Goal: Complete application form

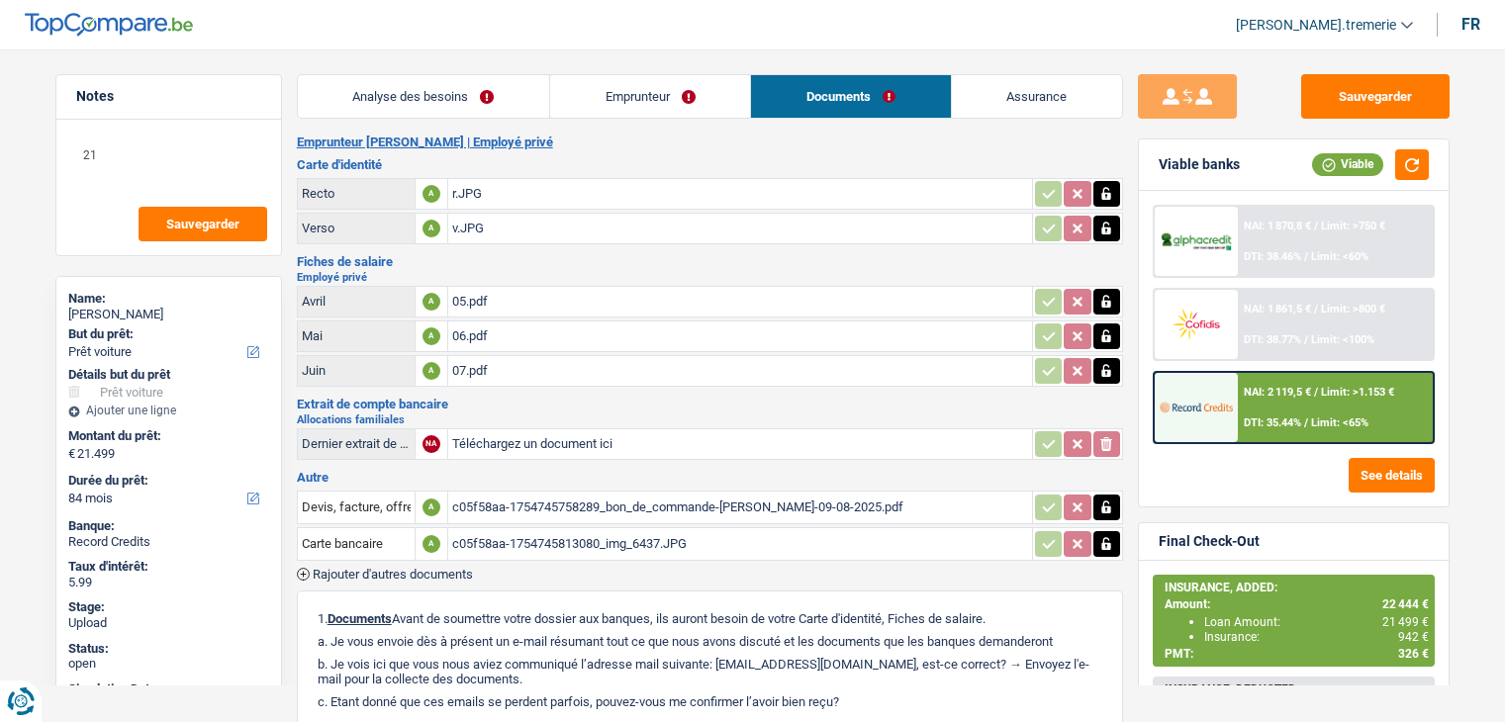
select select "car"
select select "84"
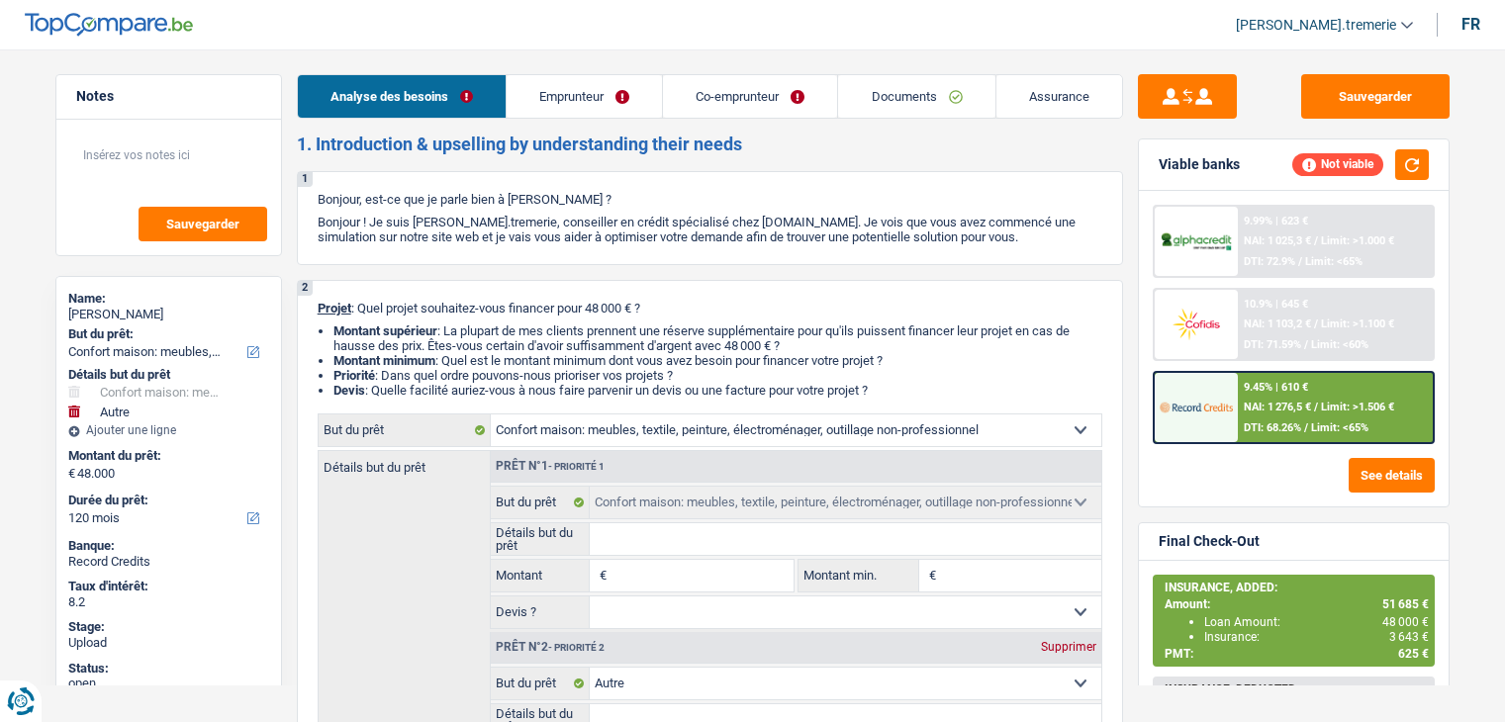
select select "household"
select select "other"
select select "120"
click at [908, 96] on link "Documents" at bounding box center [916, 96] width 156 height 43
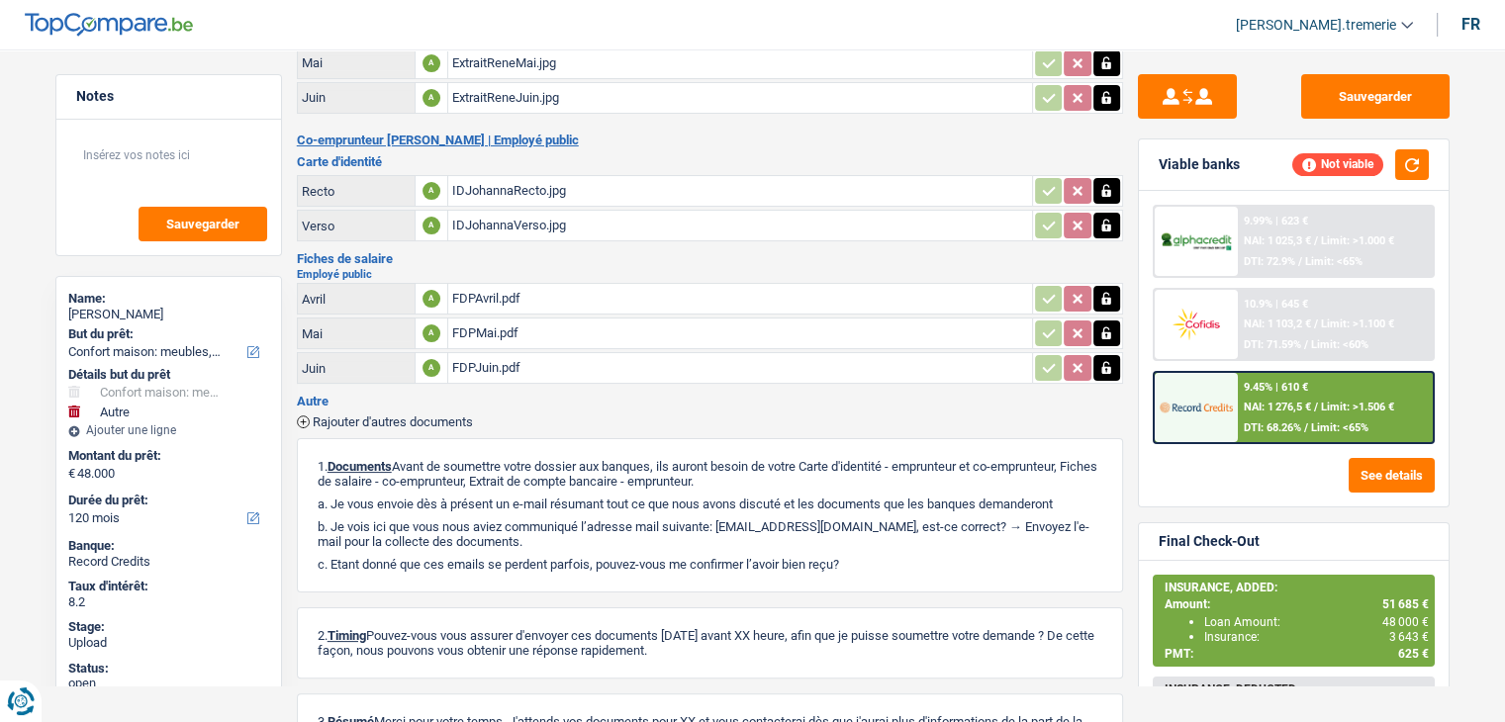
scroll to position [285, 0]
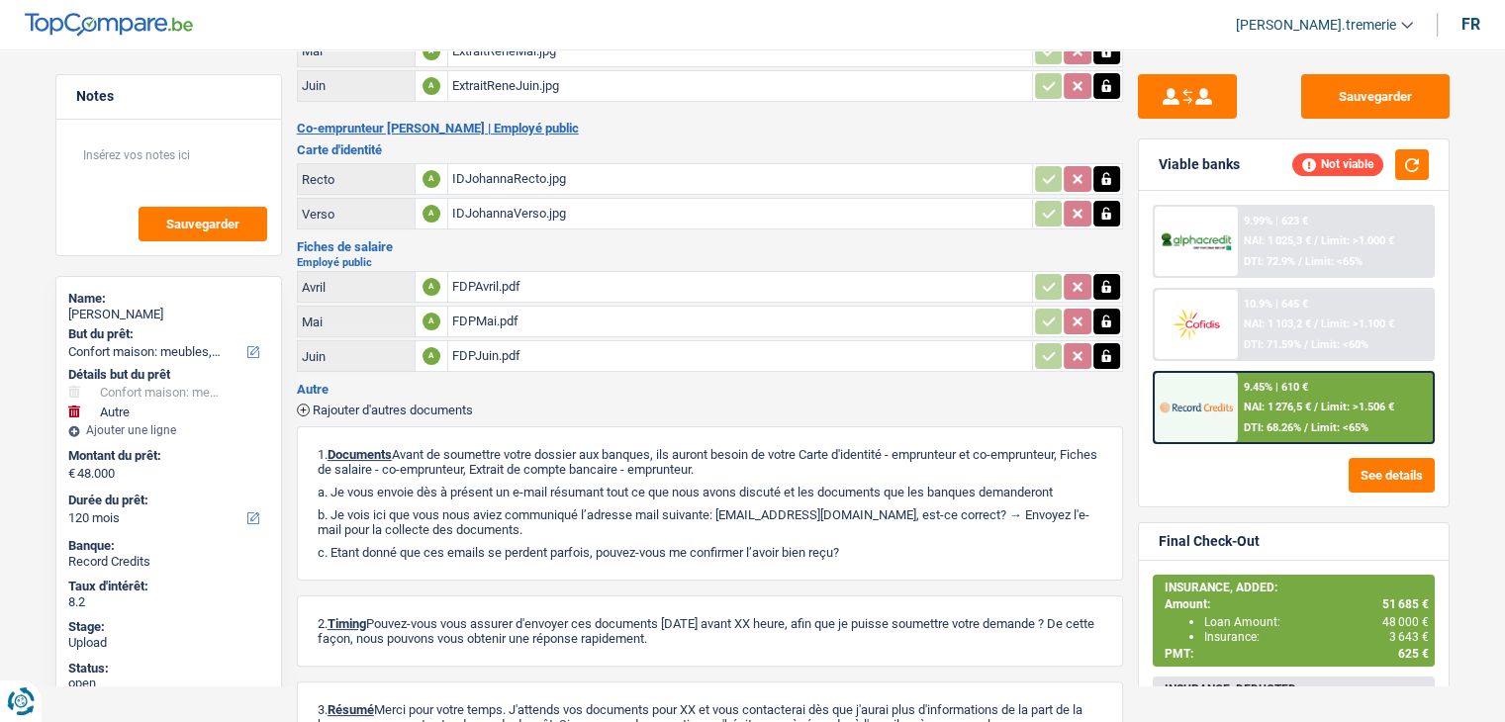
click at [355, 404] on span "Rajouter d'autres documents" at bounding box center [393, 410] width 160 height 13
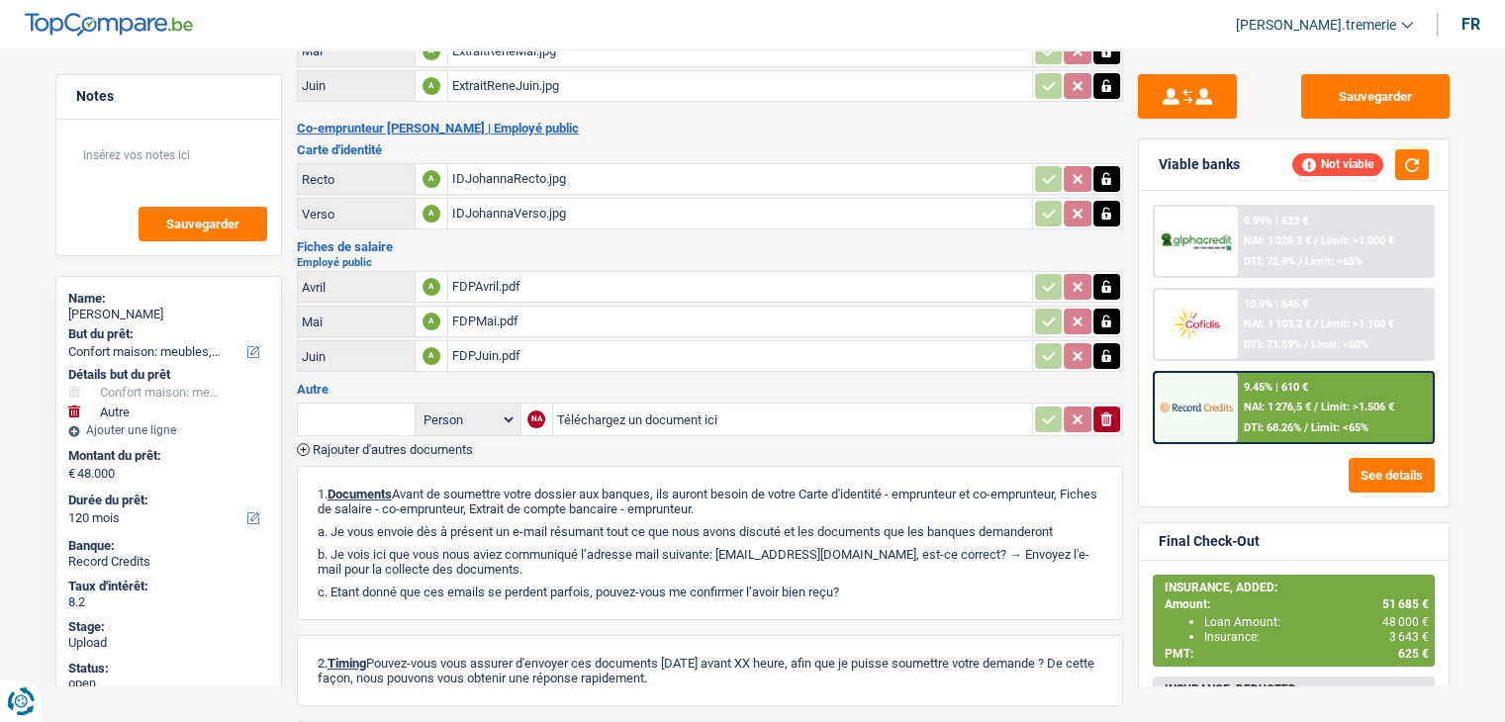
click at [364, 421] on input "text" at bounding box center [356, 420] width 109 height 32
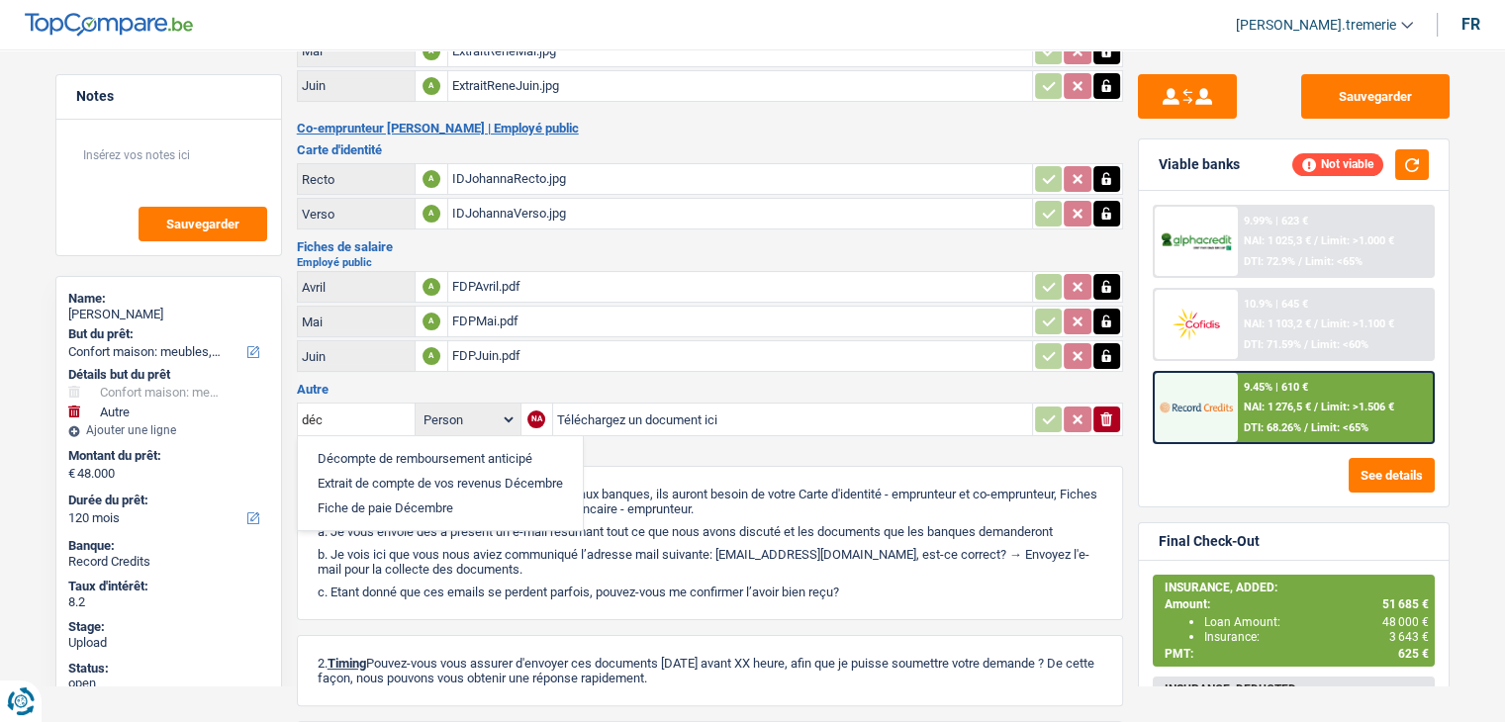
click at [372, 446] on li "Décompte de remboursement anticipé" at bounding box center [440, 458] width 265 height 25
type input "Décompte de remboursement anticipé"
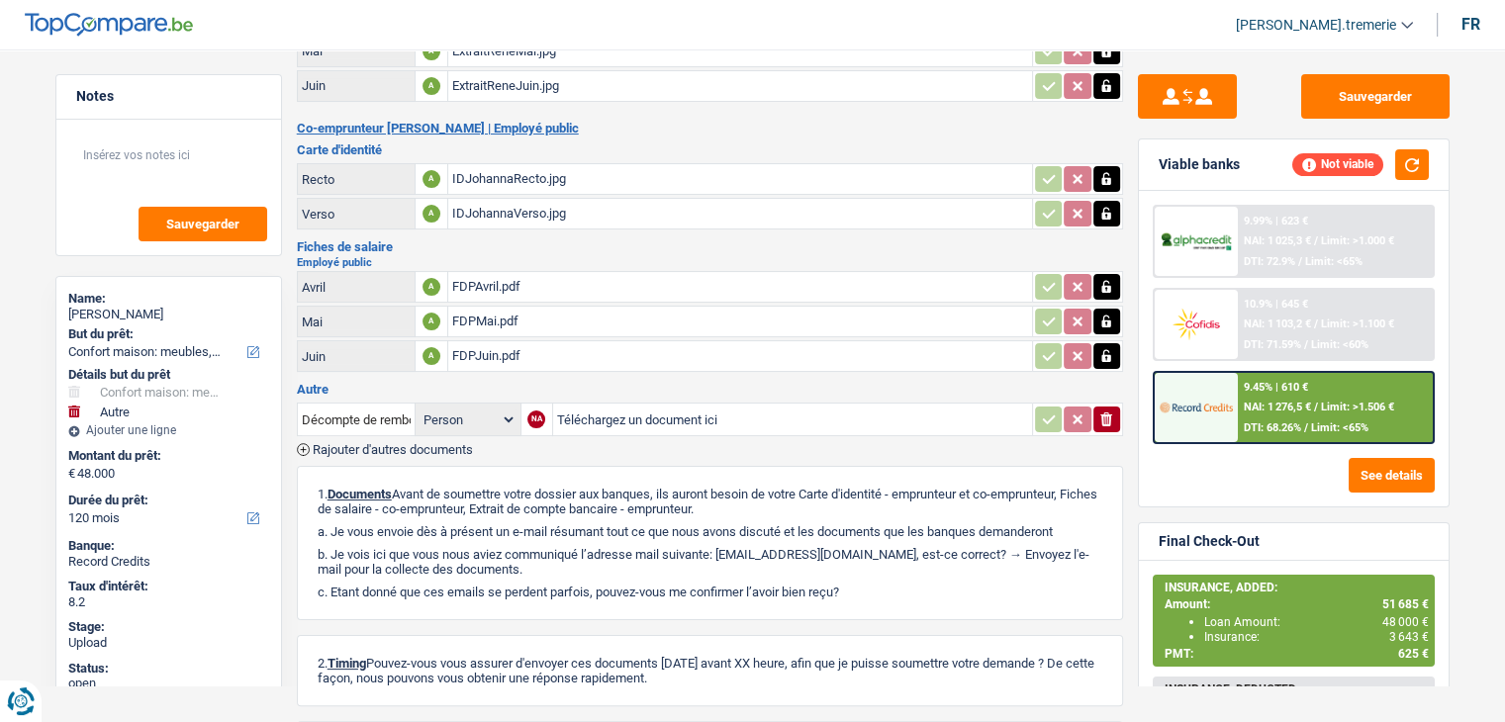
click at [610, 405] on input "Téléchargez un document ici" at bounding box center [792, 420] width 471 height 30
type input "C:\fakepath\décompte alpha.pdf"
click at [382, 443] on span "Rajouter d'autres documents" at bounding box center [393, 449] width 160 height 13
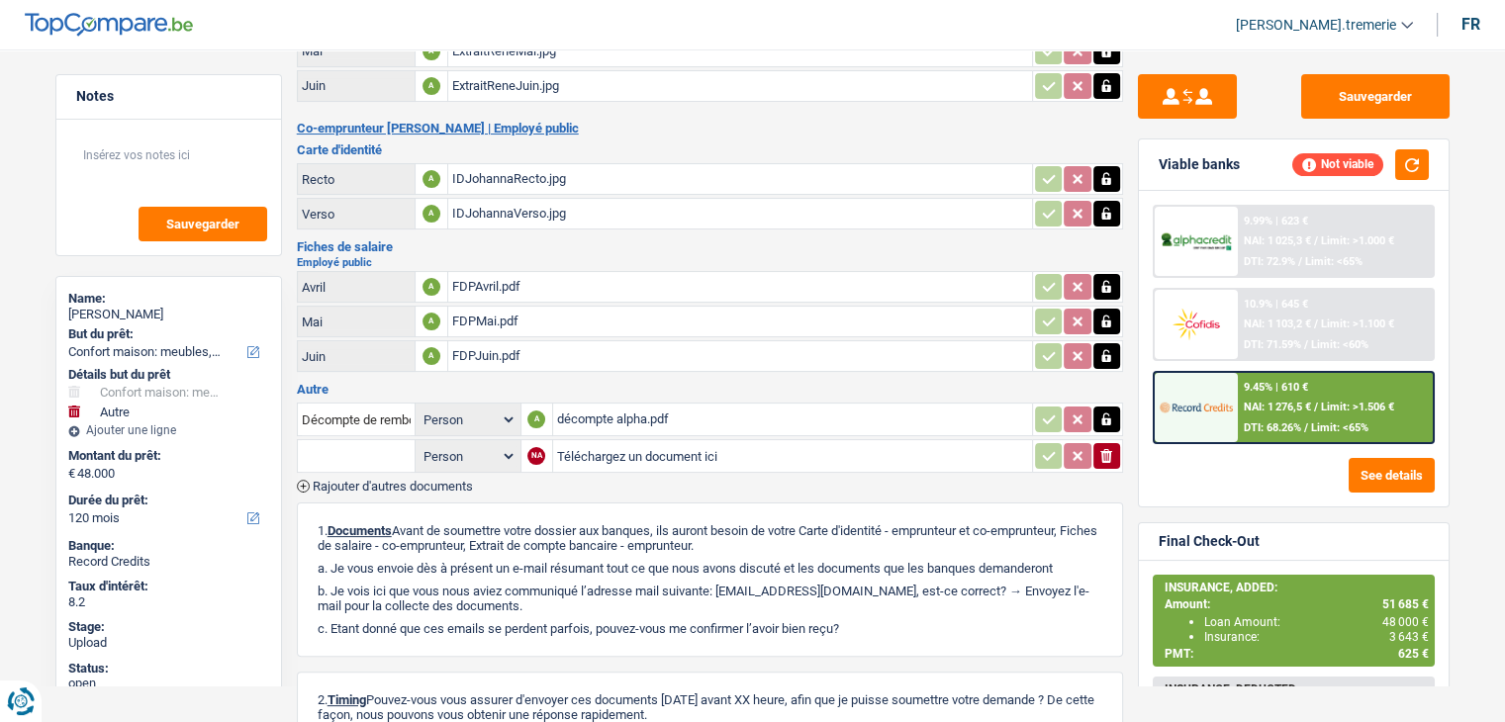
click at [382, 440] on input "text" at bounding box center [356, 456] width 109 height 32
click at [388, 508] on li "Fiche de paie Juillet" at bounding box center [428, 520] width 240 height 25
type input "Fiche de paie Juillet"
click at [673, 445] on input "Téléchargez un document ici" at bounding box center [792, 456] width 471 height 30
type input "C:\fakepath\chu huy juillet.pdf"
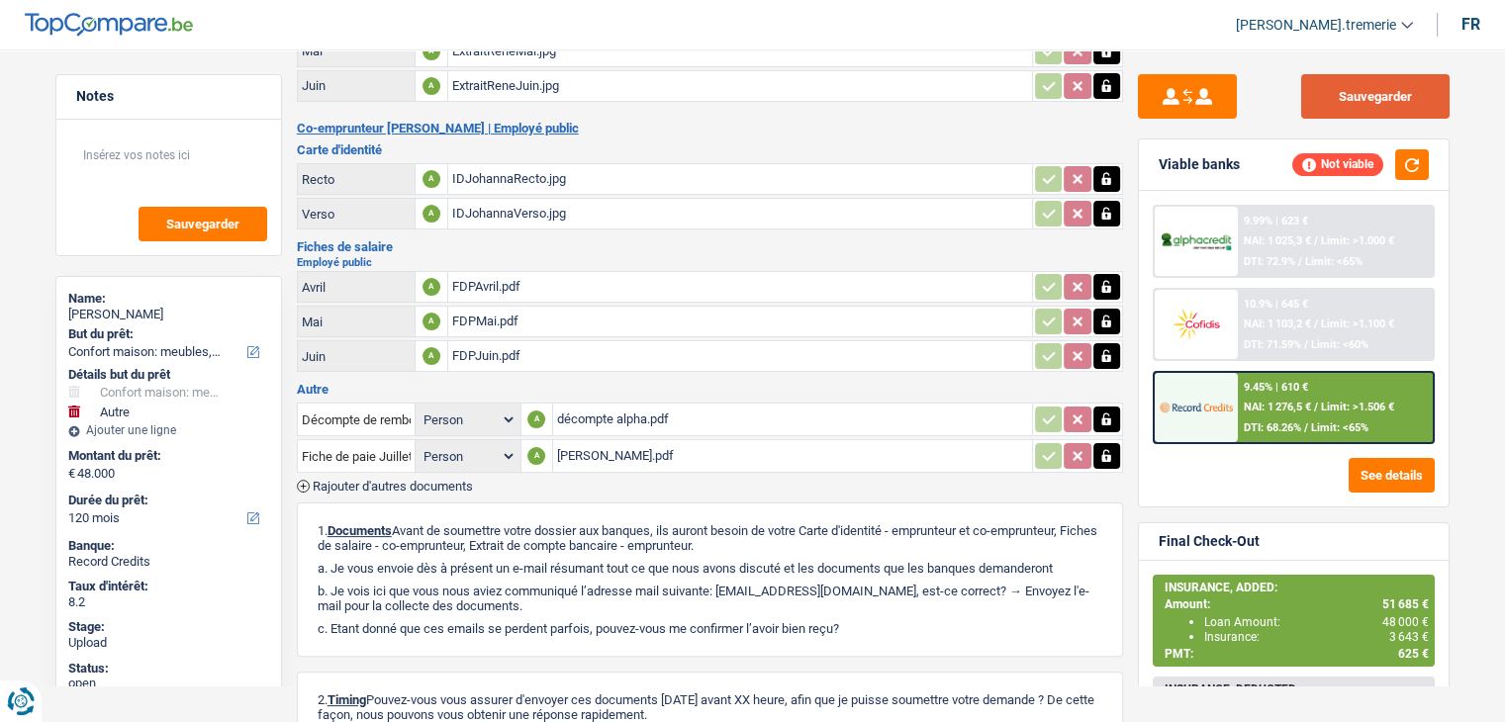
click at [1377, 92] on button "Sauvegarder" at bounding box center [1375, 96] width 148 height 45
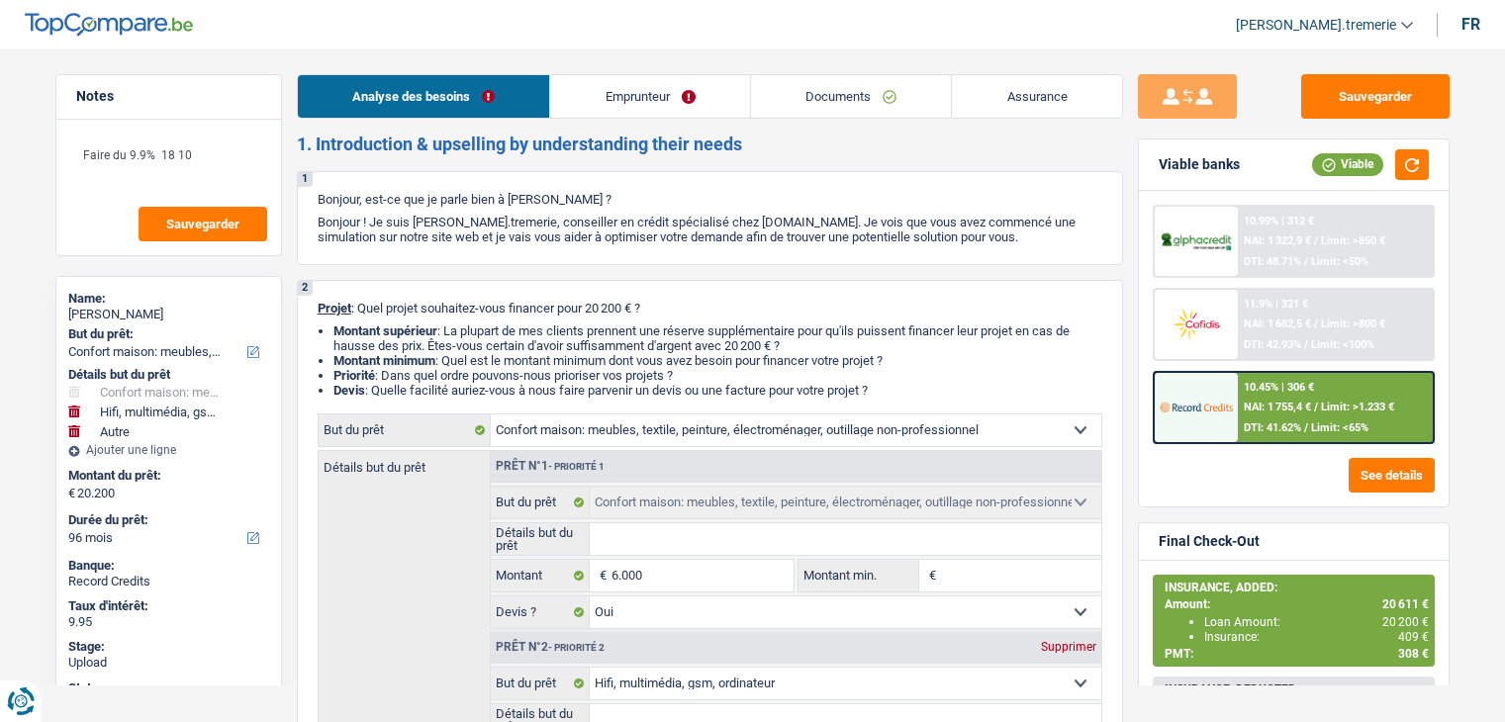
select select "household"
select select "tech"
select select "other"
select select "96"
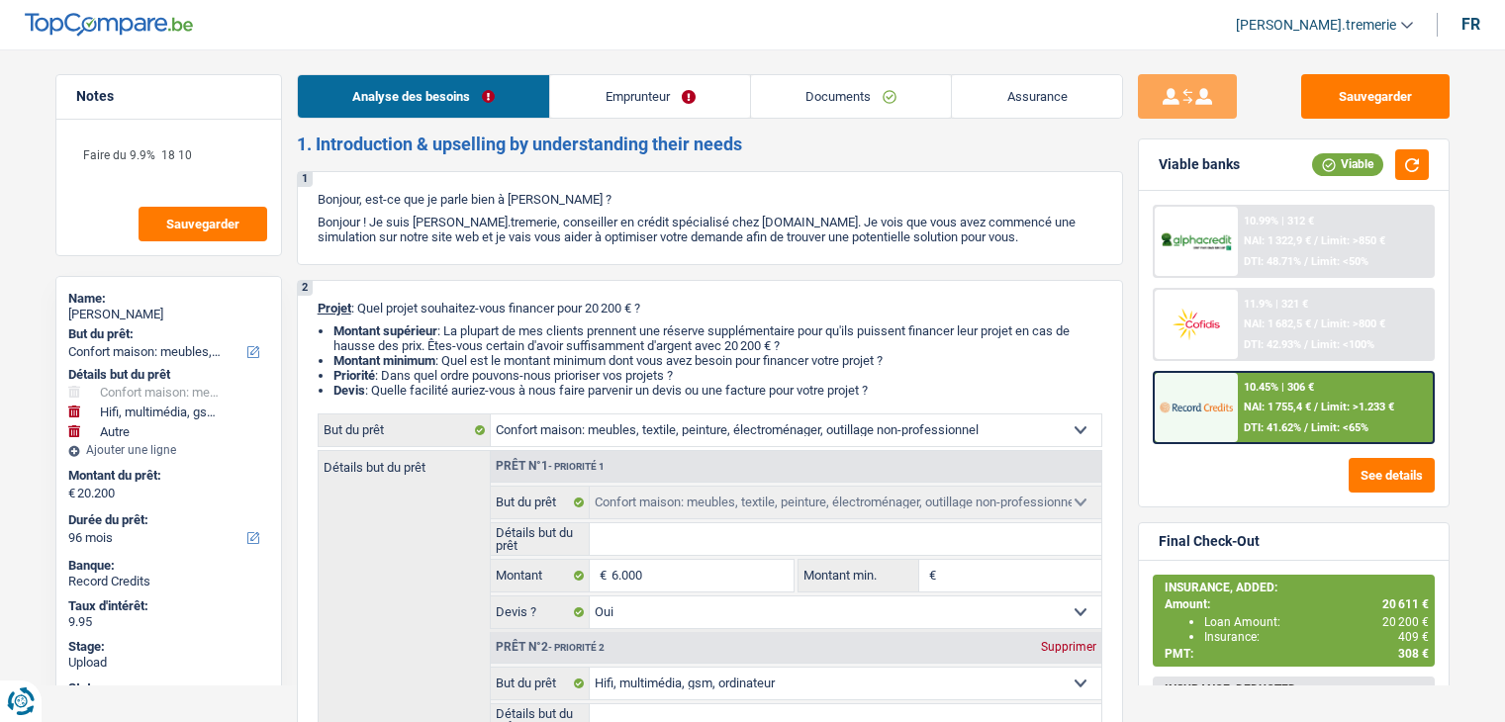
select select "household"
select select "yes"
select select "tech"
select select "yes"
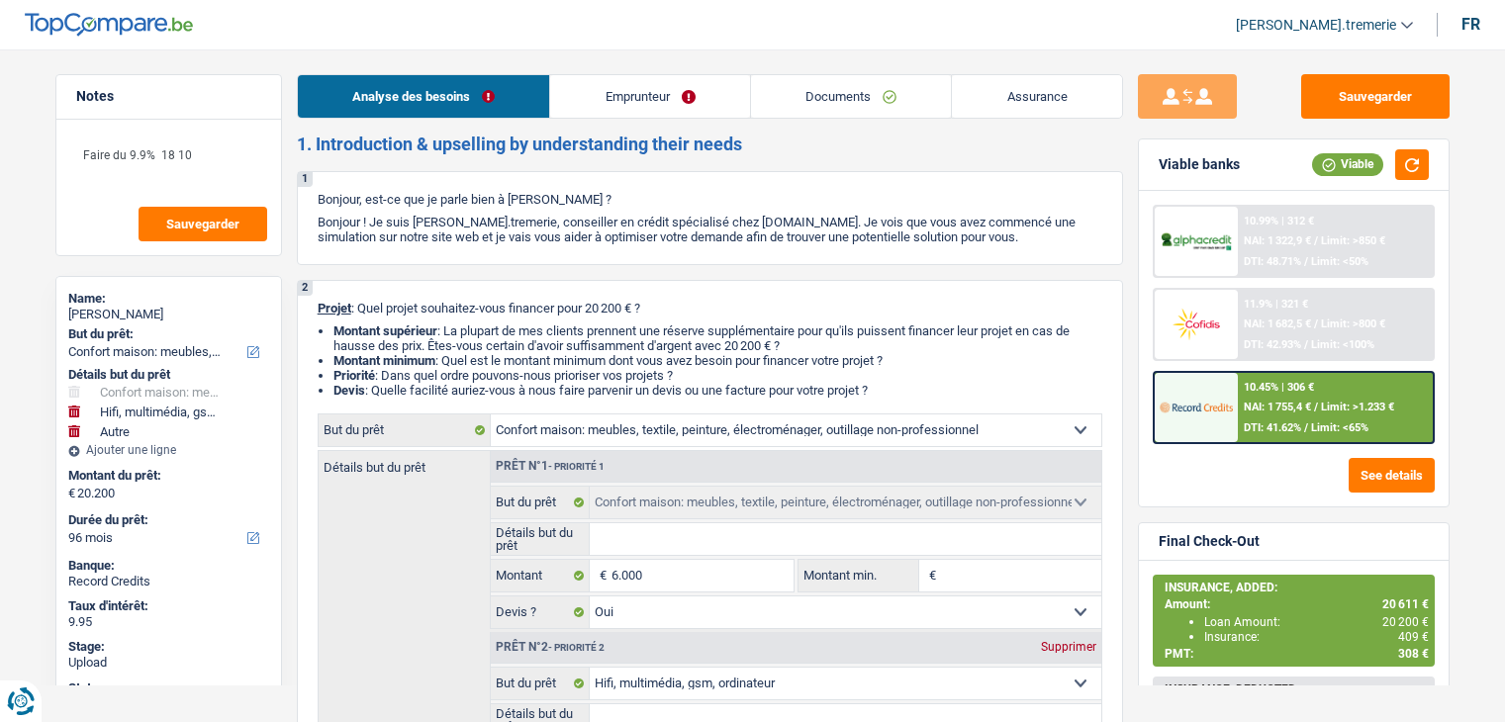
select select "other"
select select "96"
select select "privateEmployee"
select select "netSalary"
select select "familyAllowances"
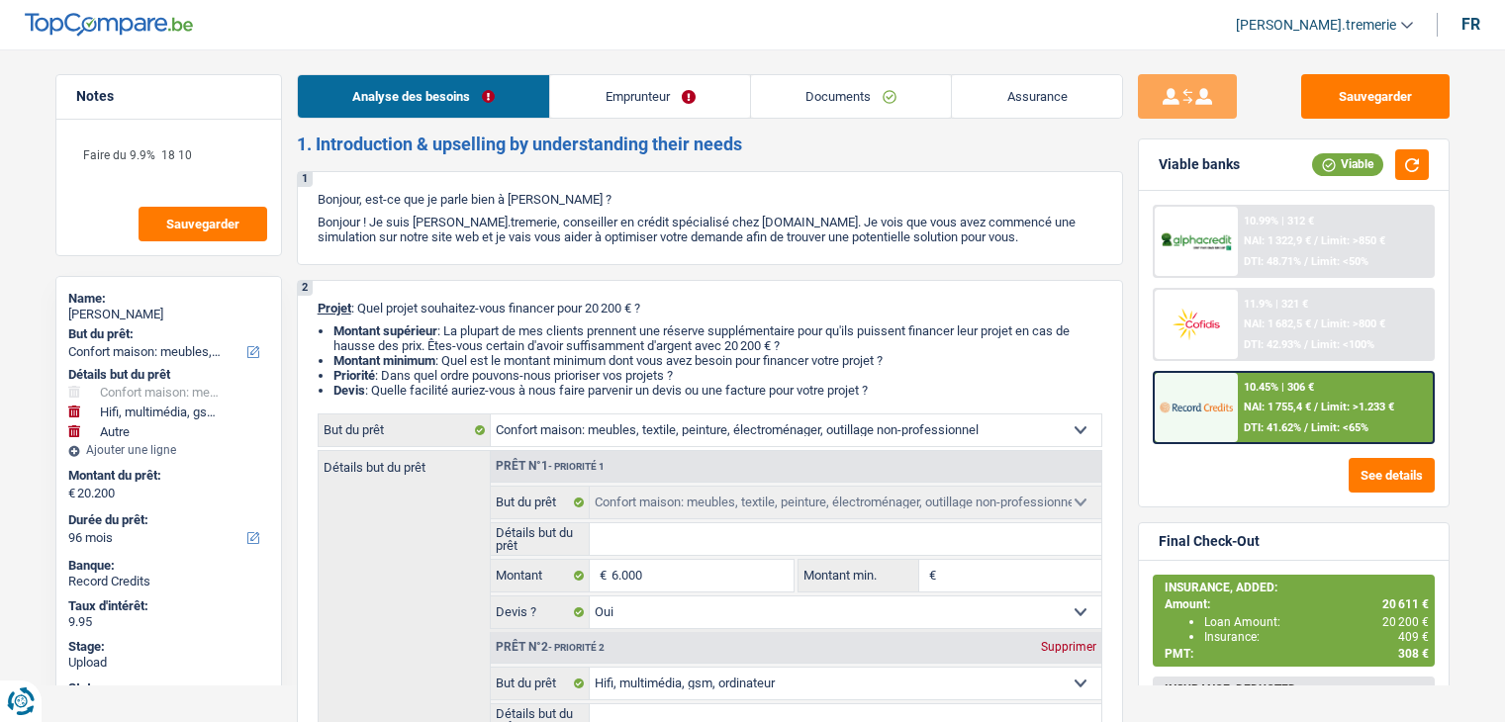
select select "mealVouchers"
select select "rents"
select select "personalLoan"
select select "familyEvent"
select select "60"
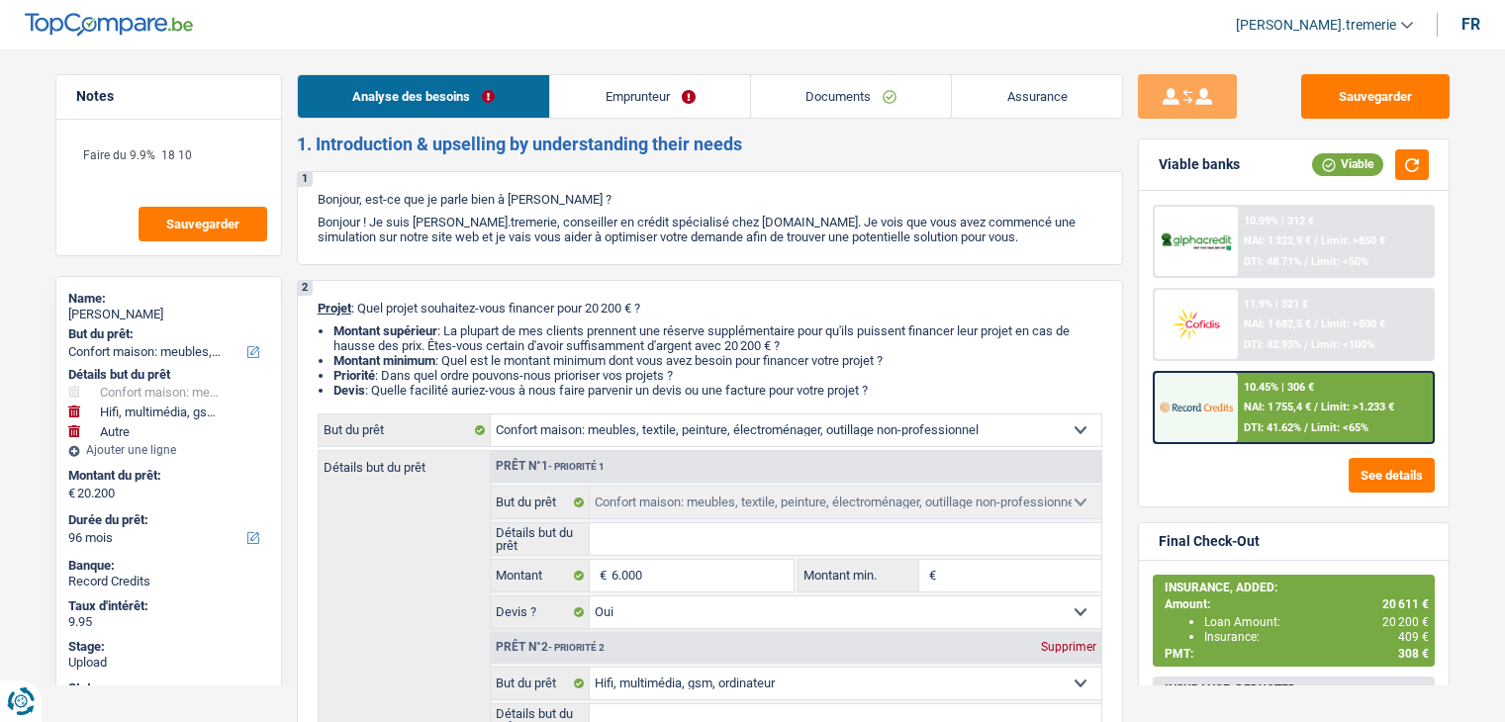
select select "household"
select select "yes"
select select "tech"
select select "yes"
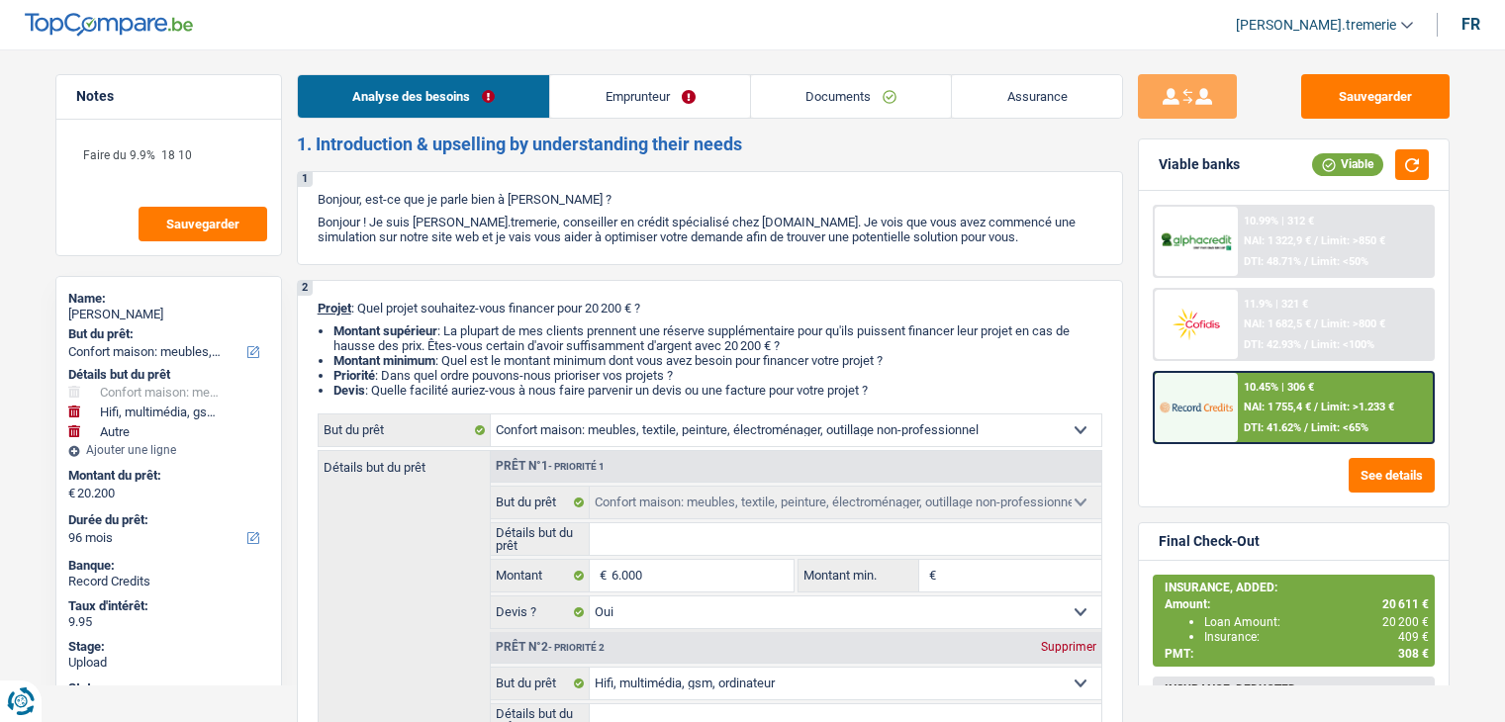
select select "other"
select select "96"
select select "household"
select select "tech"
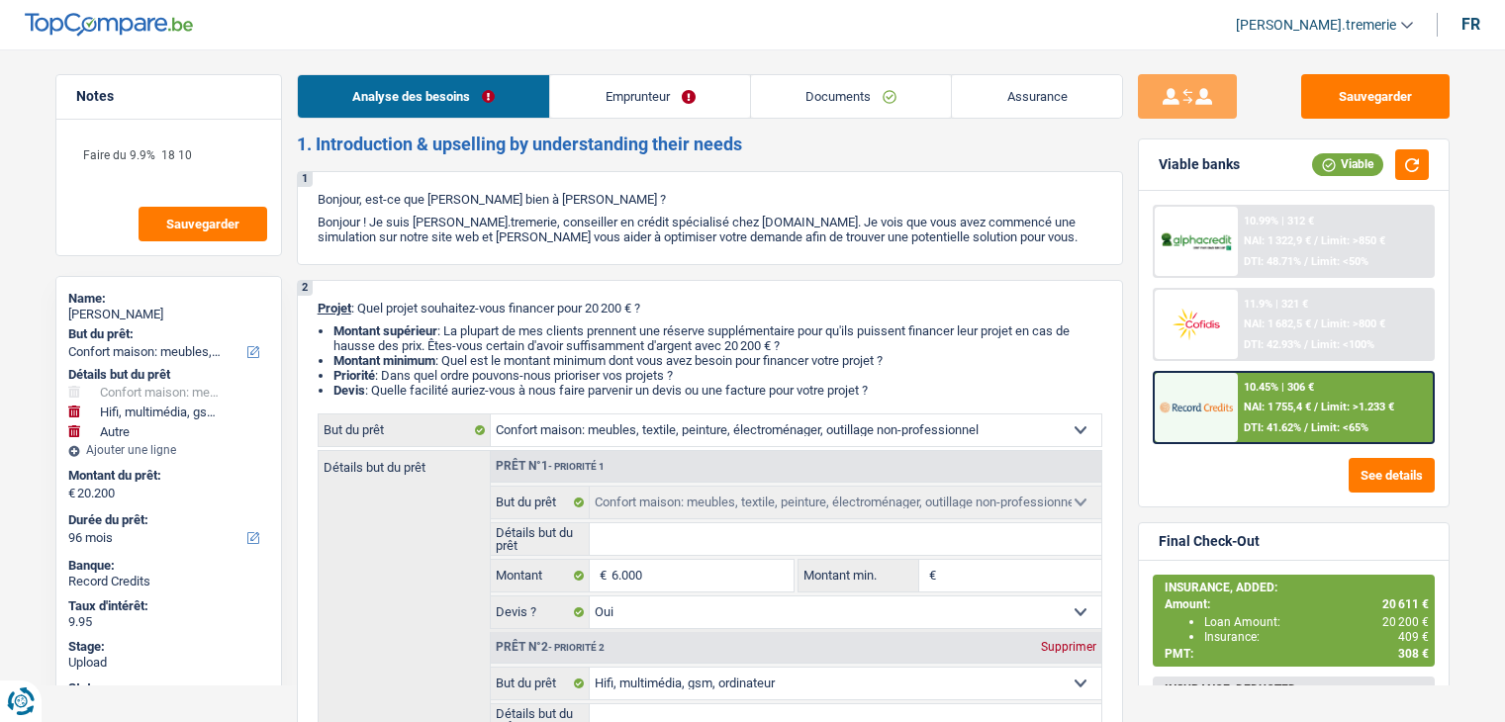
select select "other"
select select "96"
select select "household"
select select "yes"
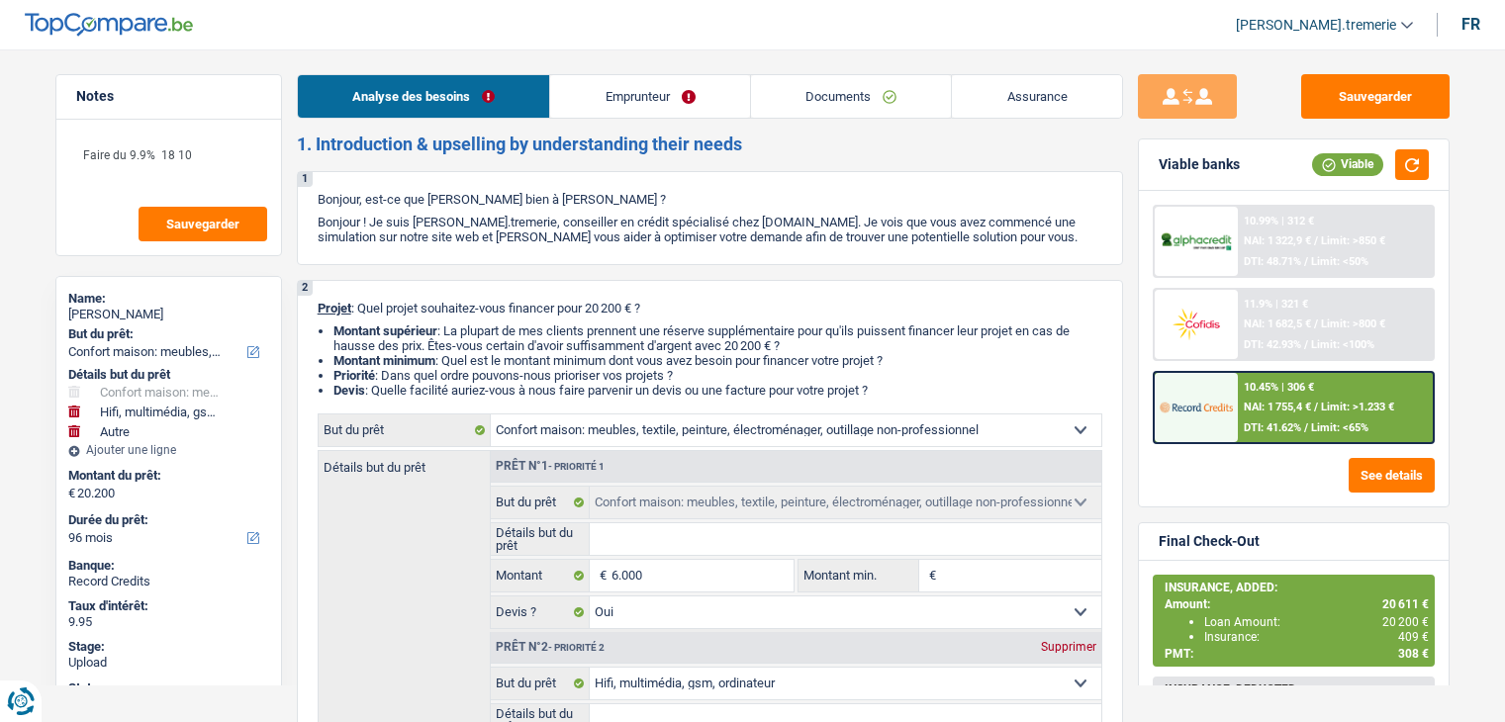
select select "tech"
select select "yes"
select select "other"
select select "96"
select select "privateEmployee"
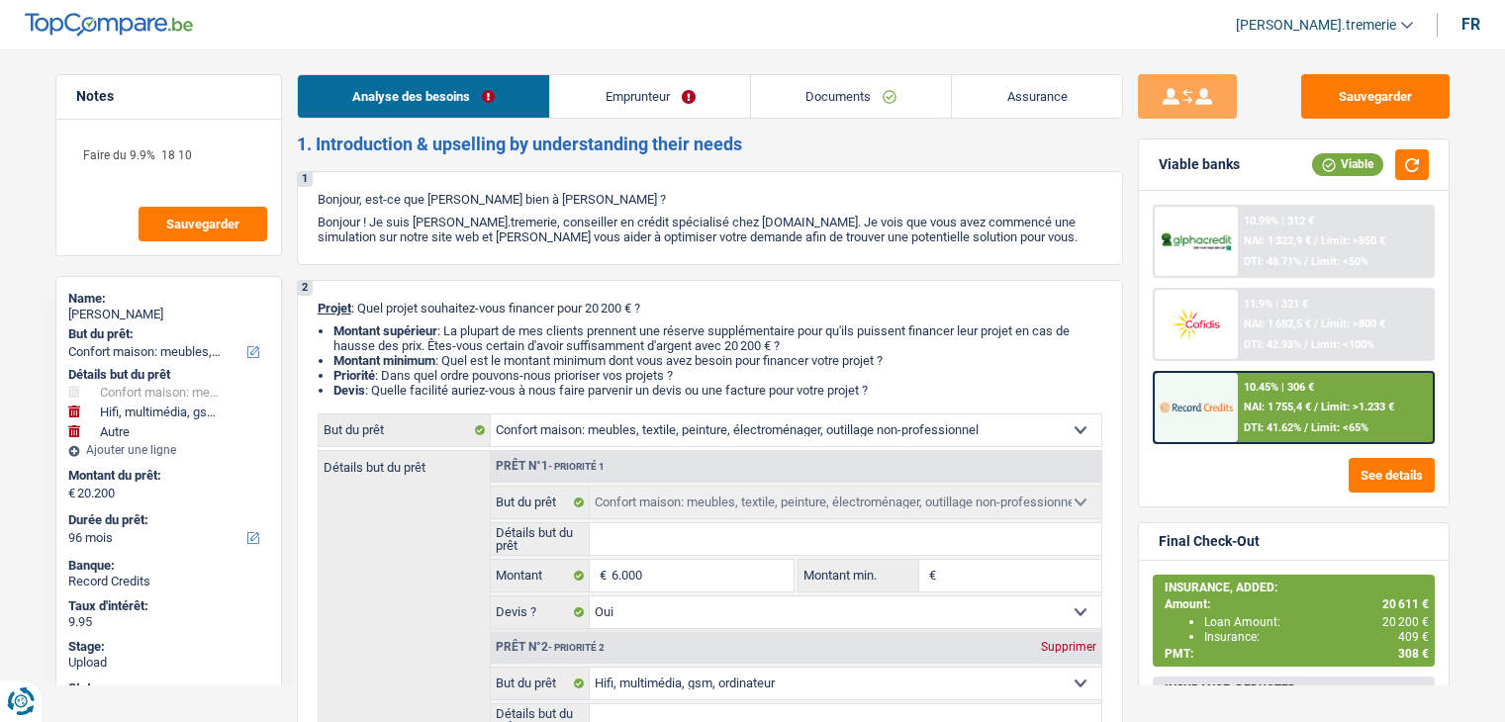
select select "netSalary"
select select "familyAllowances"
select select "mealVouchers"
select select "rents"
select select "personalLoan"
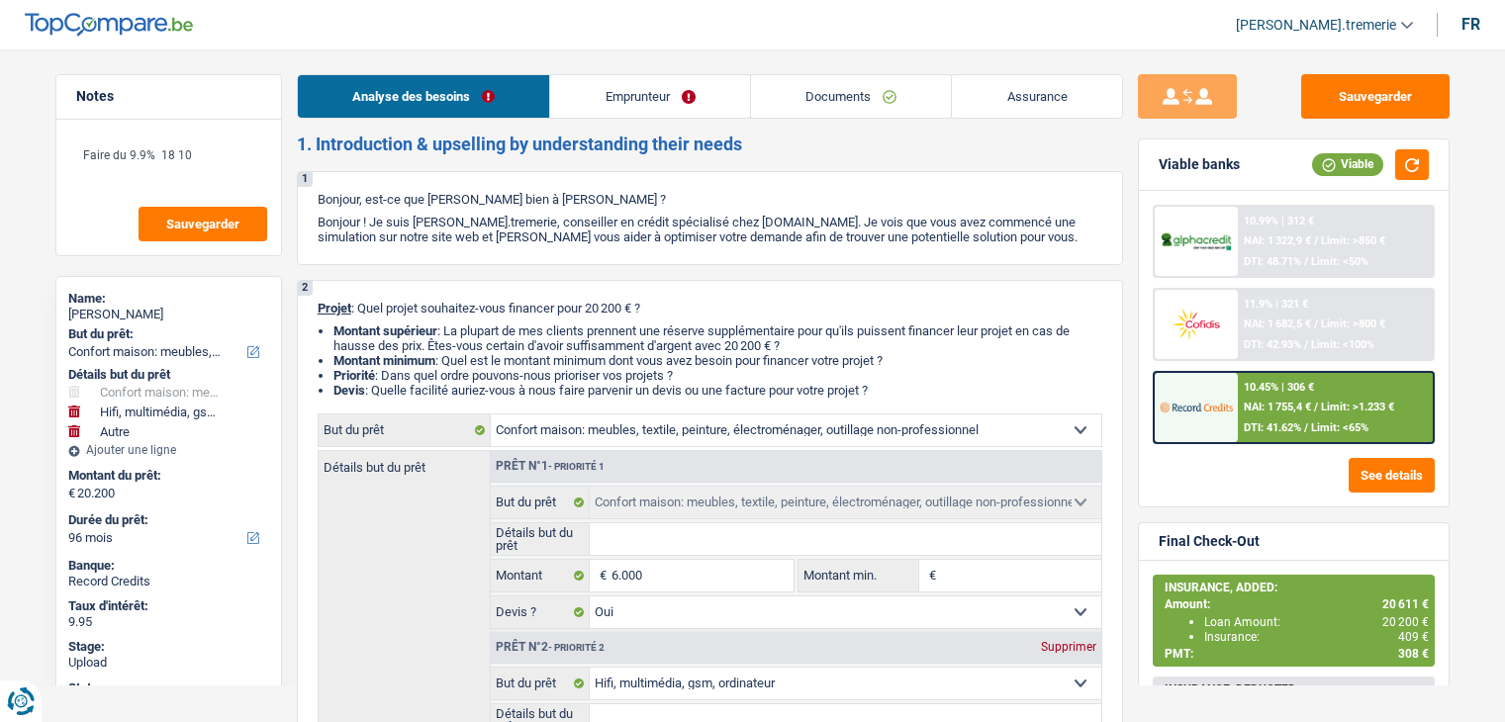
select select "familyEvent"
select select "60"
select select "household"
select select "yes"
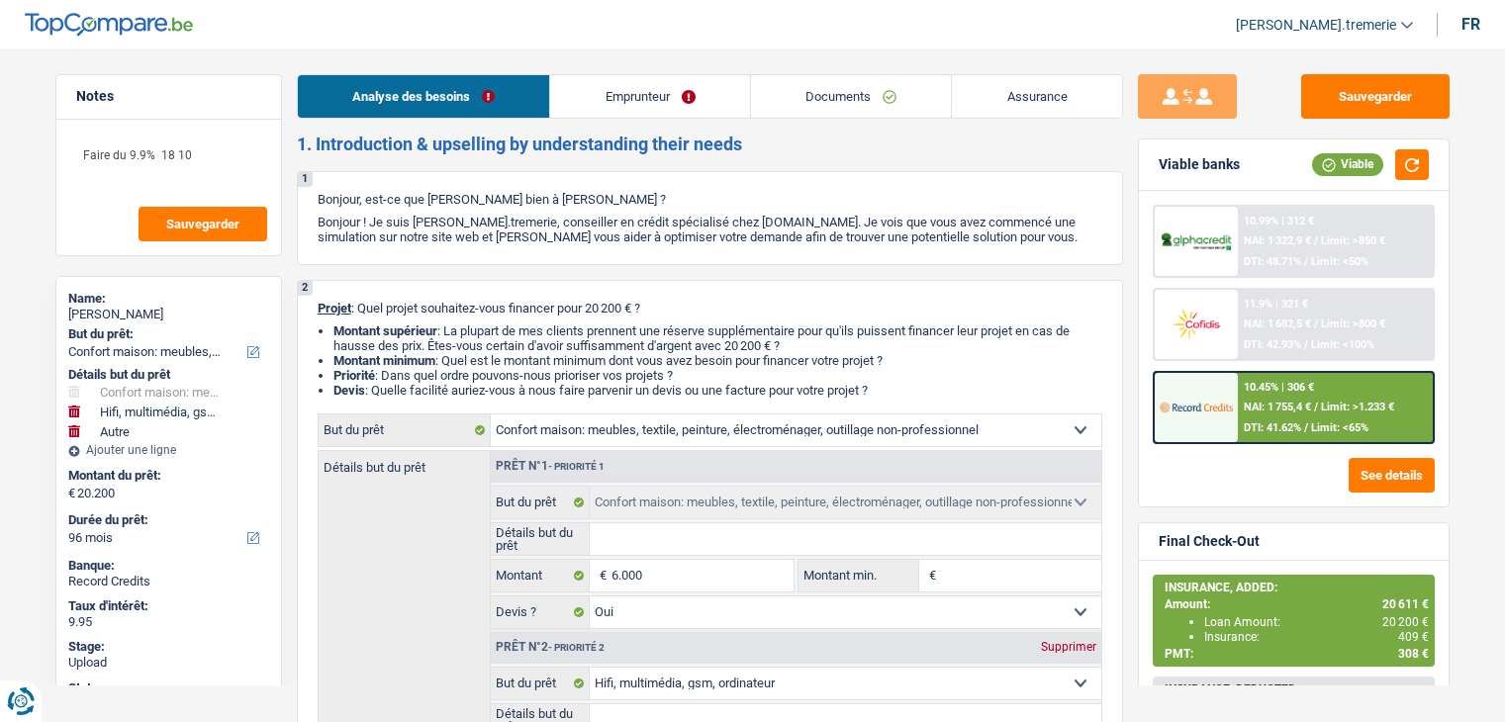
select select "tech"
select select "yes"
select select "other"
select select "96"
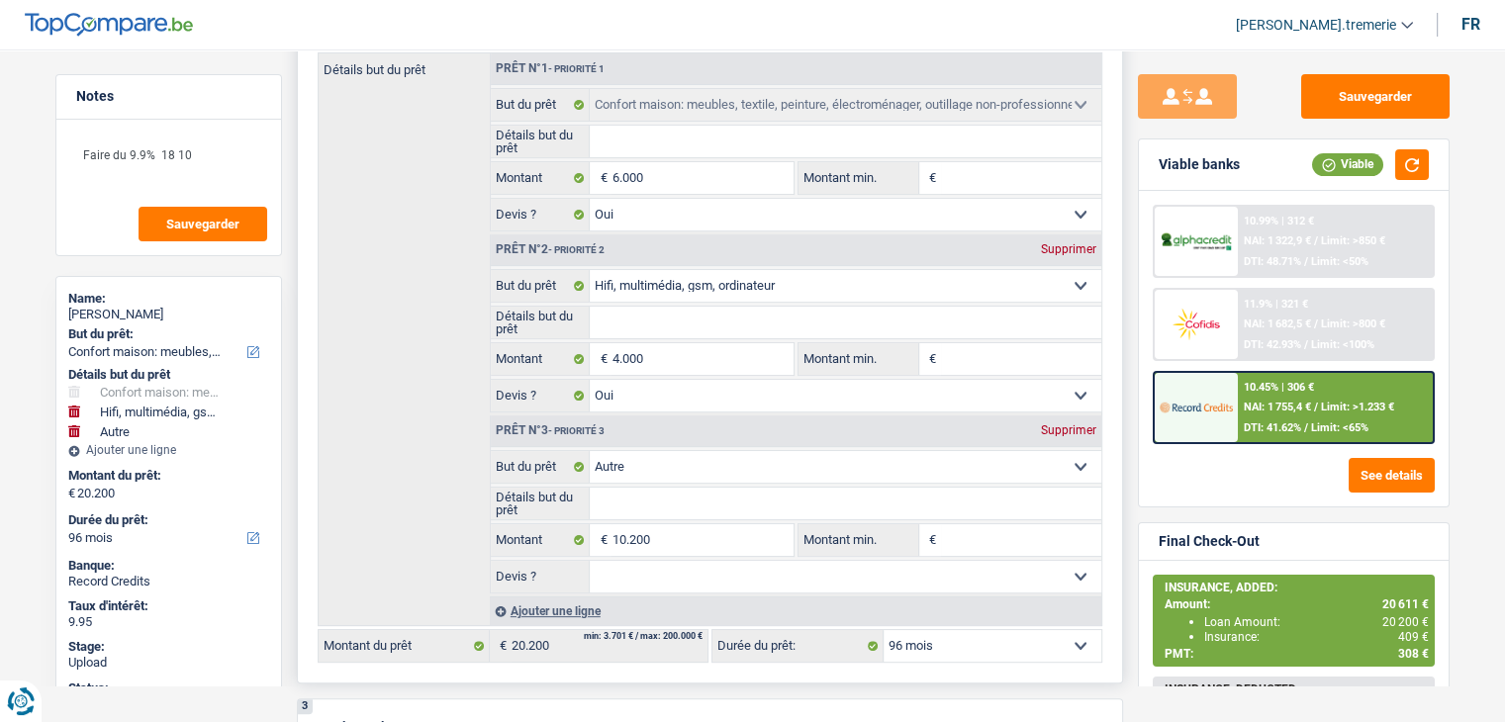
scroll to position [396, 0]
click at [574, 609] on div "Ajouter une ligne" at bounding box center [796, 613] width 612 height 29
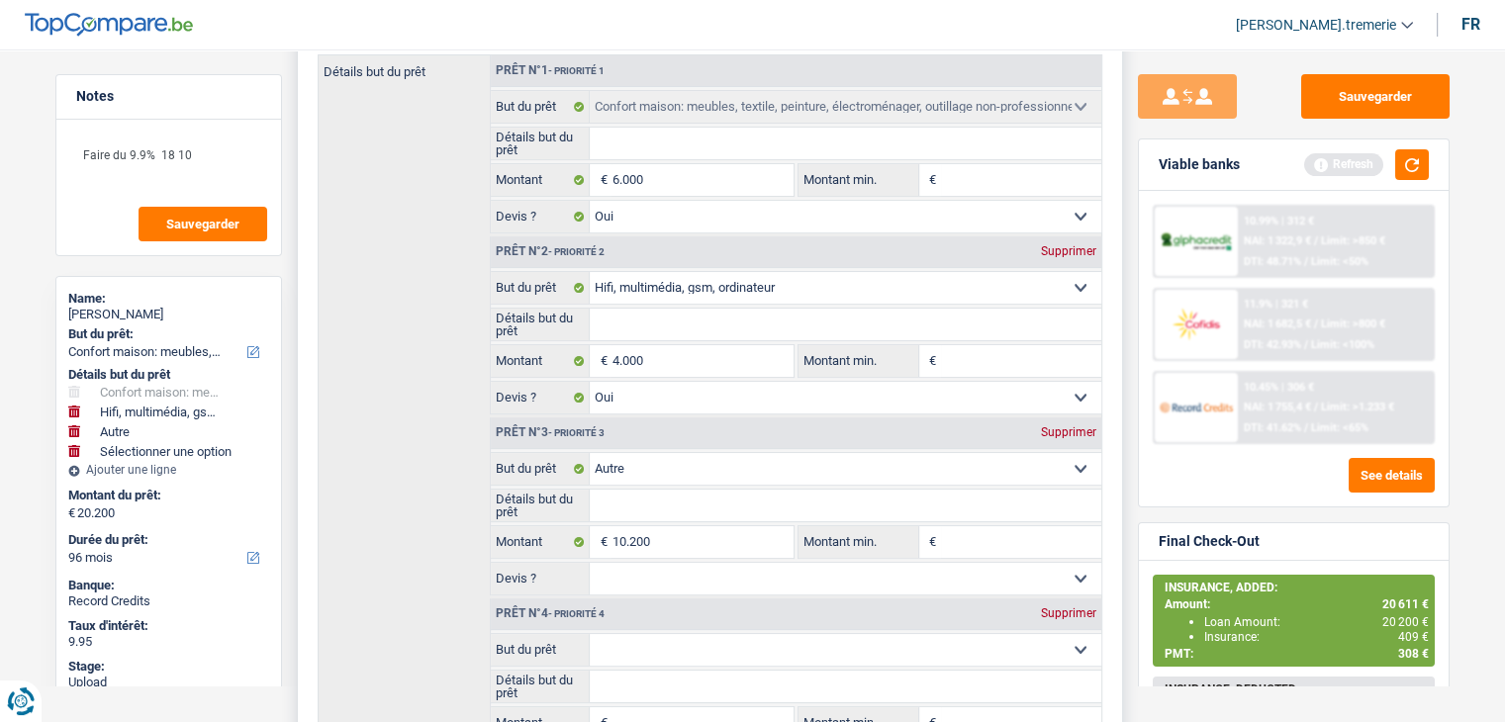
click at [645, 634] on select "Confort maison: meubles, textile, peinture, électroménager, outillage non-profe…" at bounding box center [846, 650] width 512 height 32
select select "insurance"
click at [590, 634] on select "Confort maison: meubles, textile, peinture, électroménager, outillage non-profe…" at bounding box center [846, 650] width 512 height 32
select select "insurance"
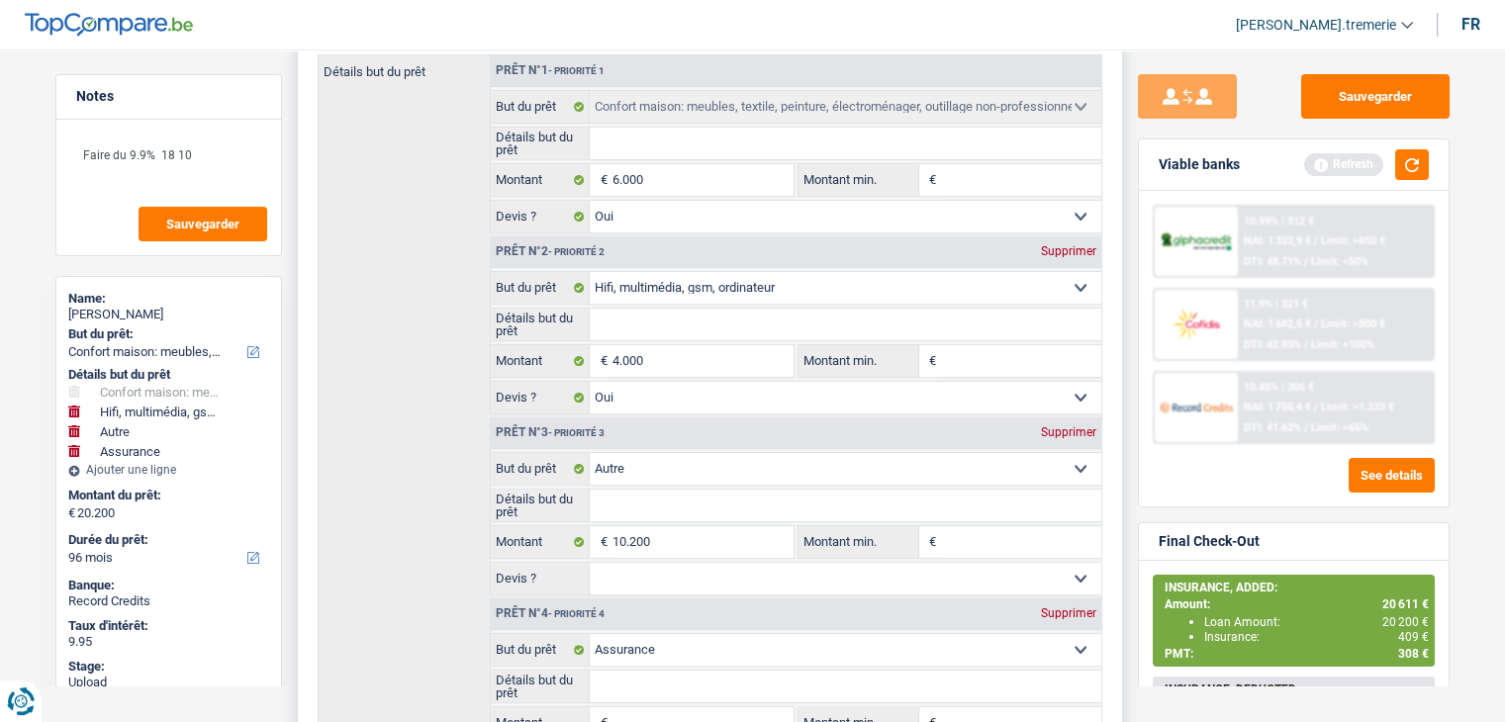
click at [641, 717] on input "Montant" at bounding box center [702, 724] width 181 height 32
type input "4"
type input "40"
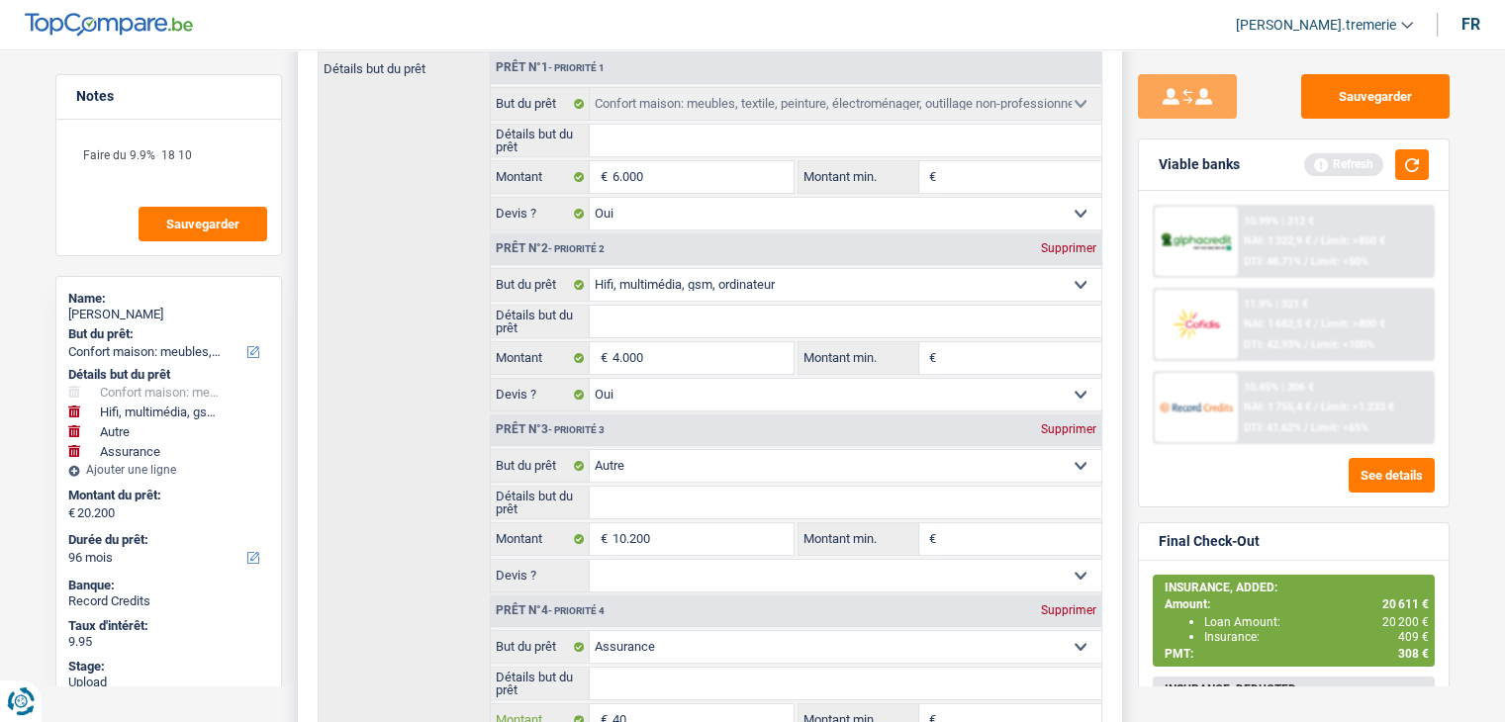
type input "400"
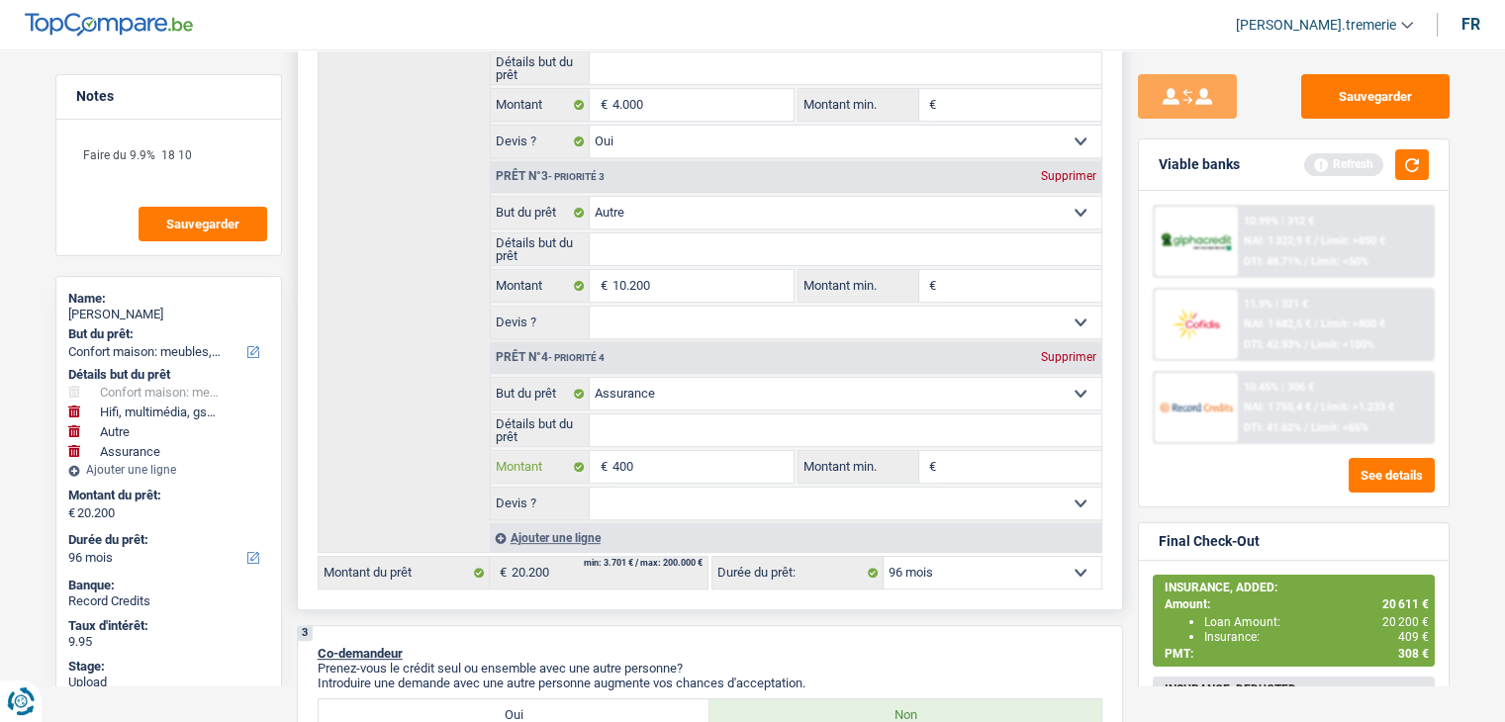
scroll to position [654, 0]
type input "400"
type input "20.600"
select select "120"
type input "20.600"
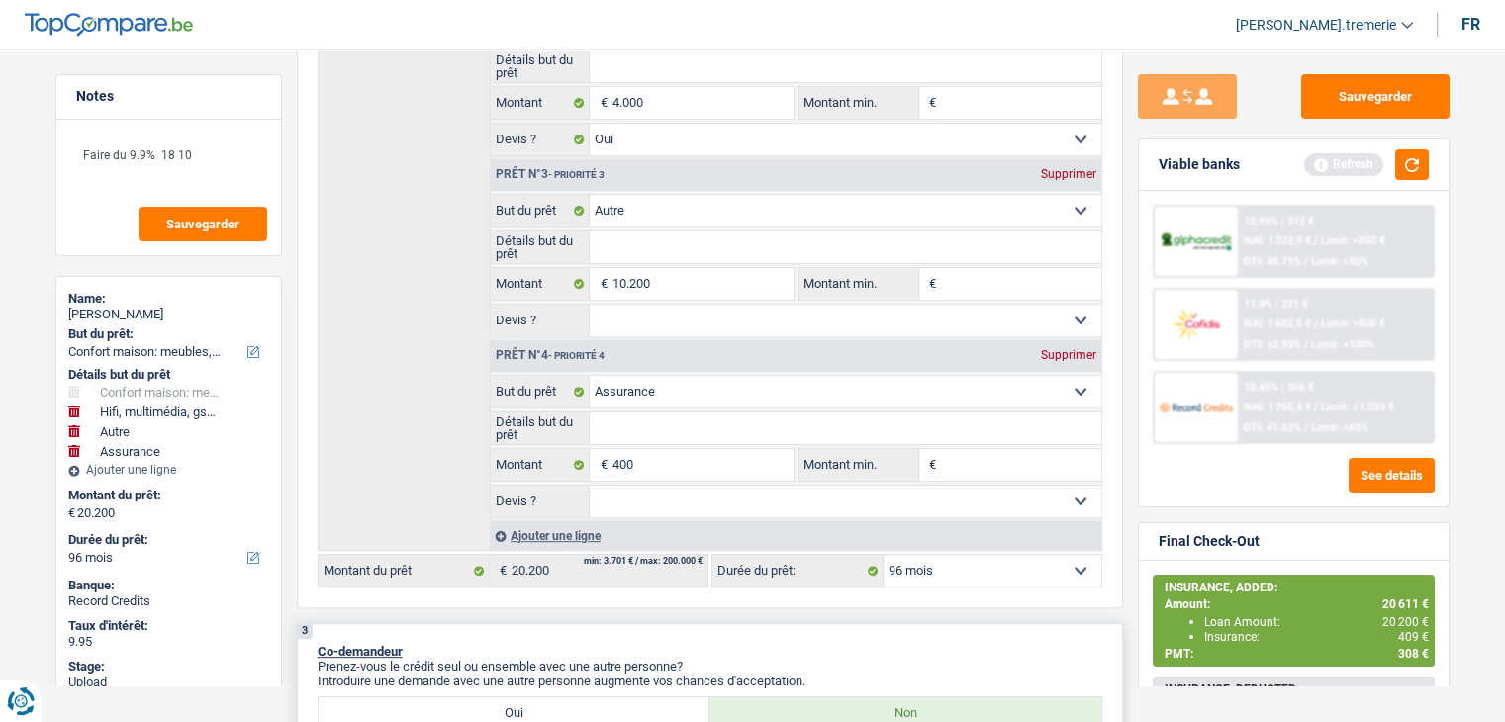
select select "120"
type input "20.600"
select select "120"
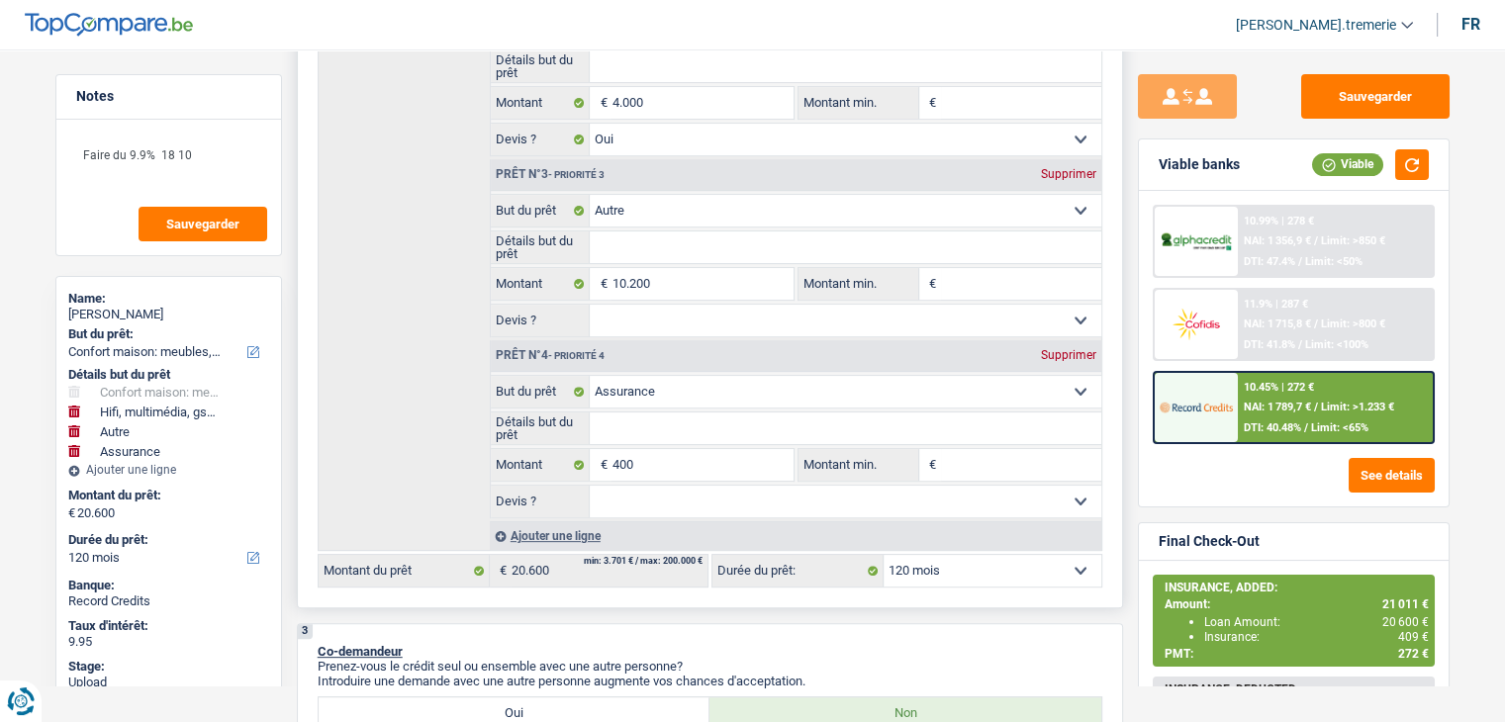
click at [939, 567] on select "12 mois 18 mois 24 mois 30 mois 36 mois 42 mois 48 mois 60 mois 72 mois 84 mois…" at bounding box center [993, 571] width 218 height 32
select select "84"
click at [884, 555] on select "12 mois 18 mois 24 mois 30 mois 36 mois 42 mois 48 mois 60 mois 72 mois 84 mois…" at bounding box center [993, 571] width 218 height 32
select select "84"
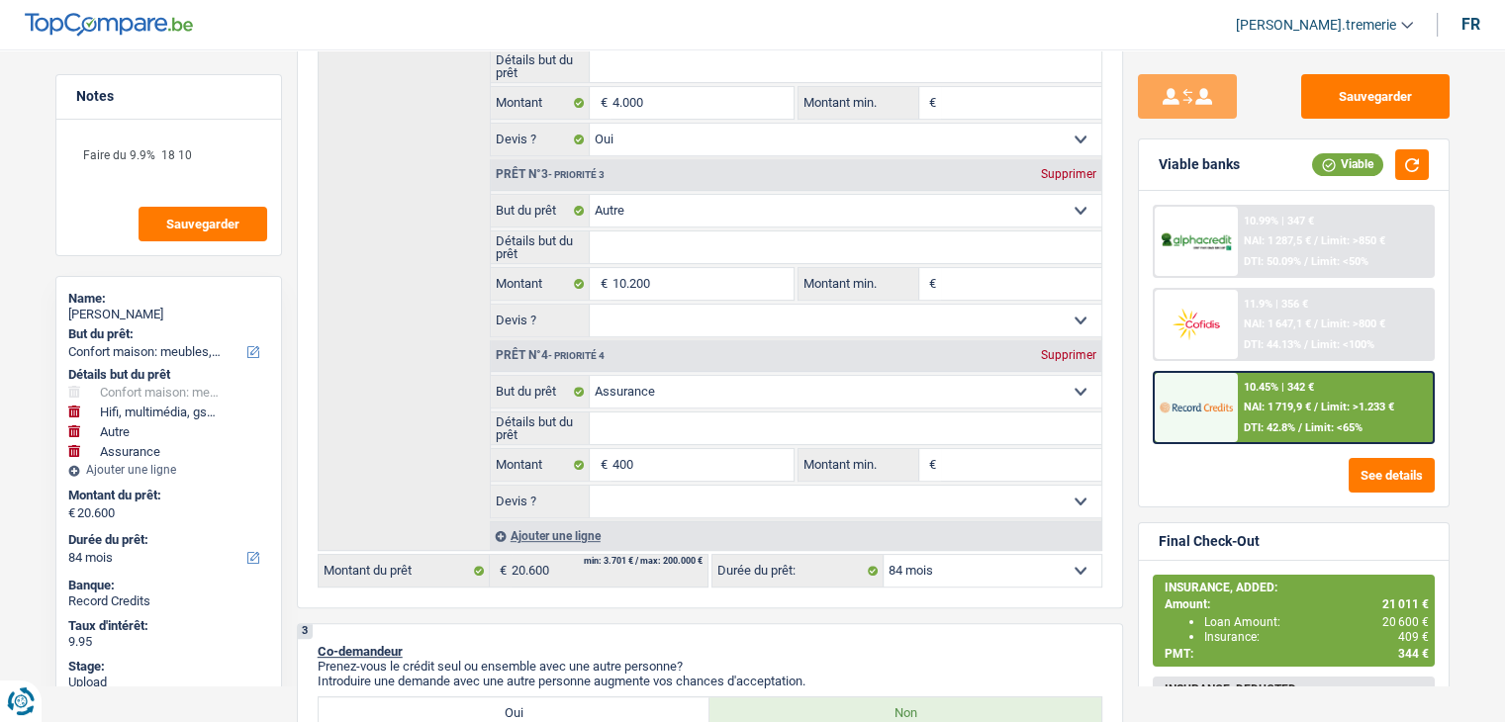
click at [1282, 401] on span "NAI: 1 719,9 €" at bounding box center [1277, 407] width 67 height 13
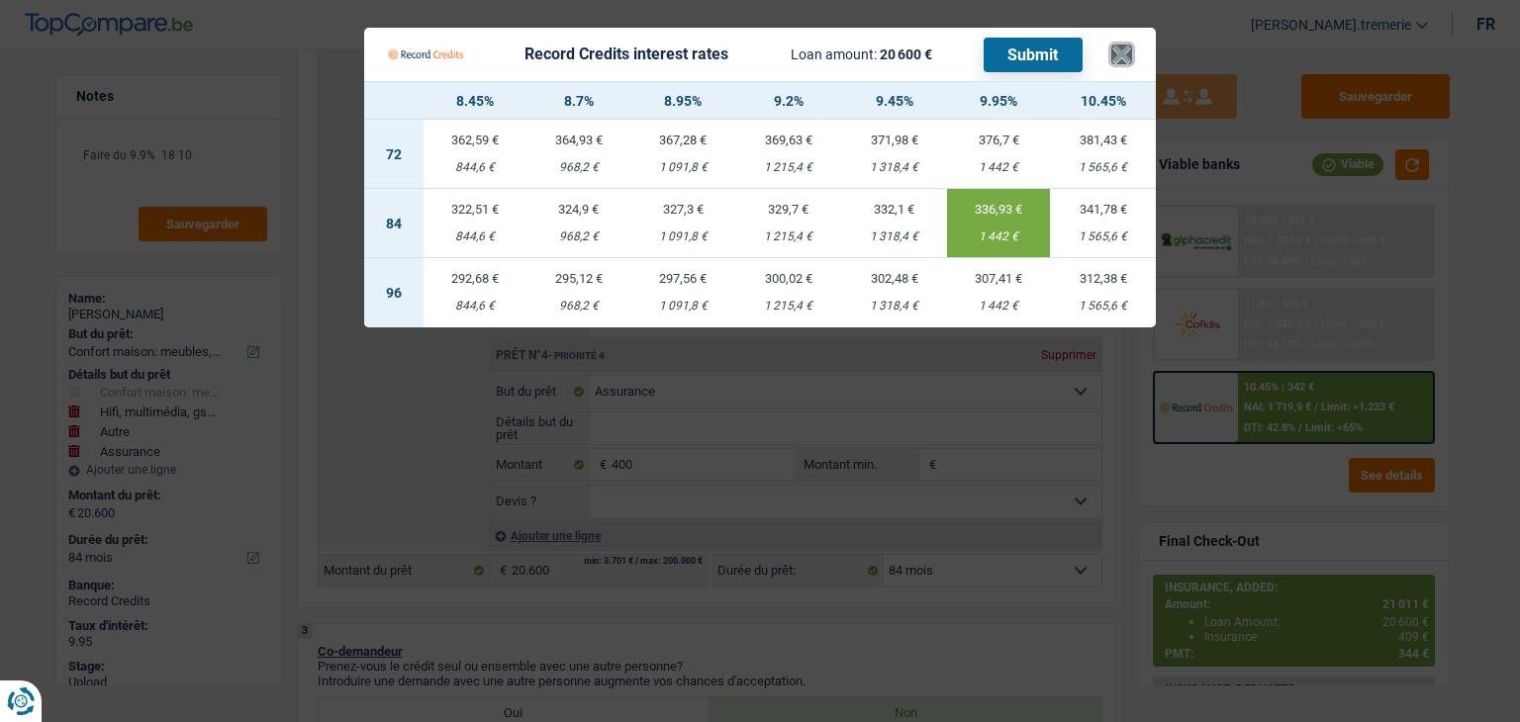
click at [1122, 52] on button "×" at bounding box center [1121, 55] width 21 height 20
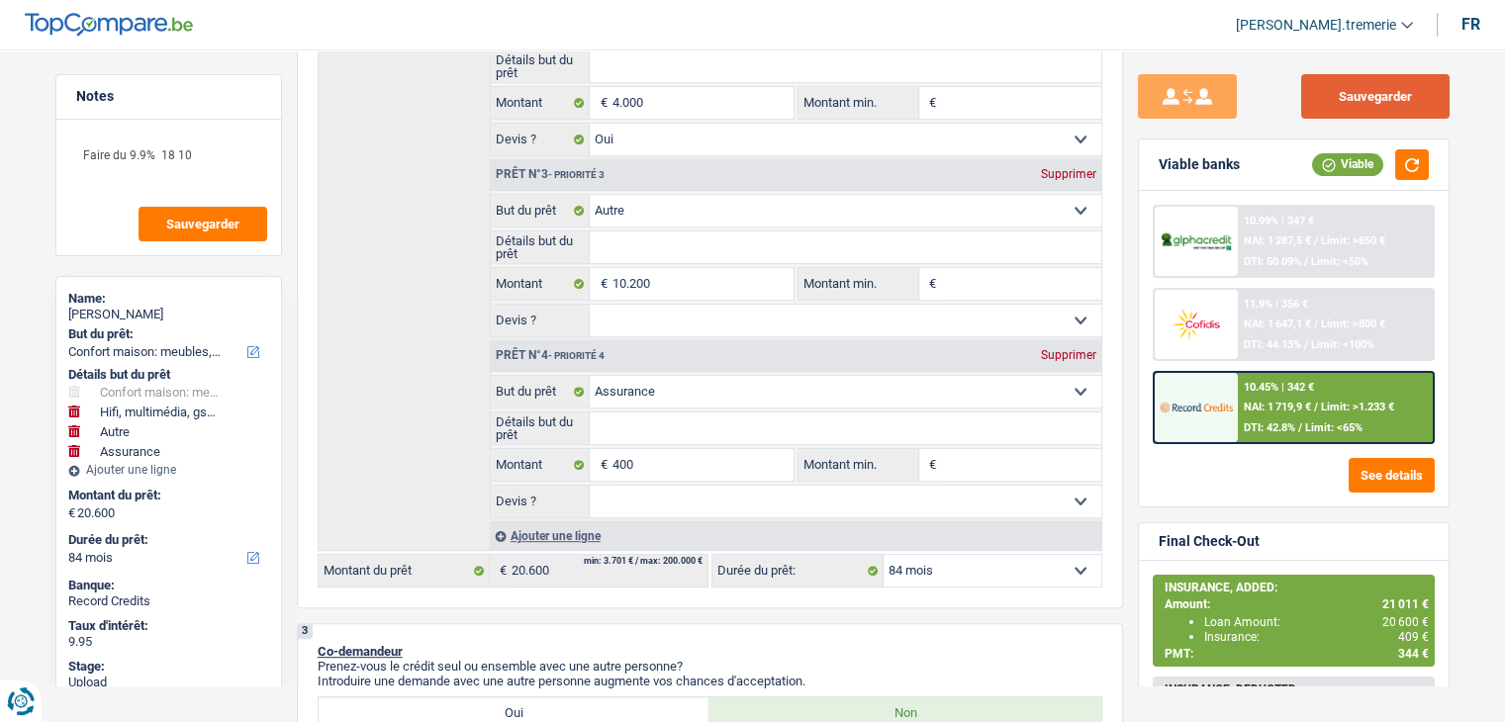
click at [1365, 95] on button "Sauvegarder" at bounding box center [1375, 96] width 148 height 45
